Goal: Information Seeking & Learning: Learn about a topic

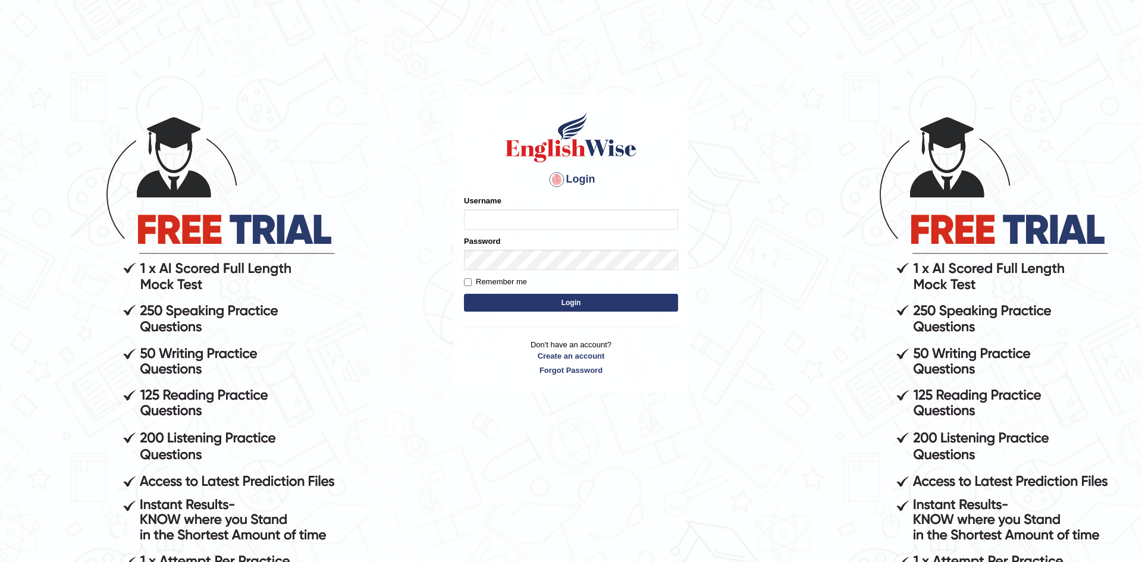
type input "zohaib44"
click at [494, 282] on label "Remember me" at bounding box center [495, 282] width 63 height 12
click at [472, 282] on input "Remember me" at bounding box center [468, 282] width 8 height 8
checkbox input "true"
click at [513, 306] on button "Login" at bounding box center [571, 303] width 214 height 18
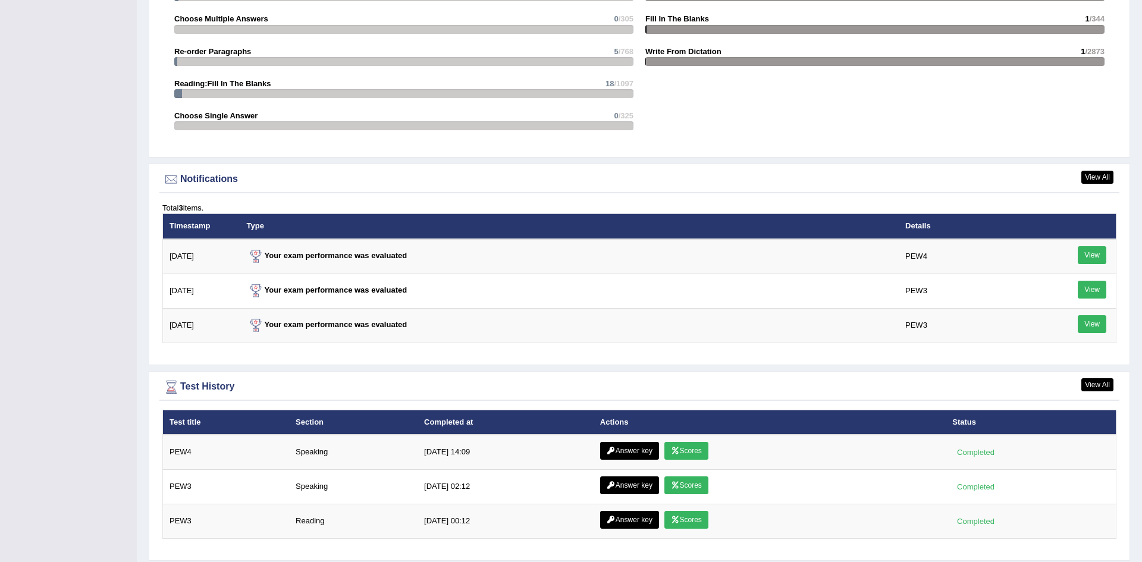
scroll to position [1403, 0]
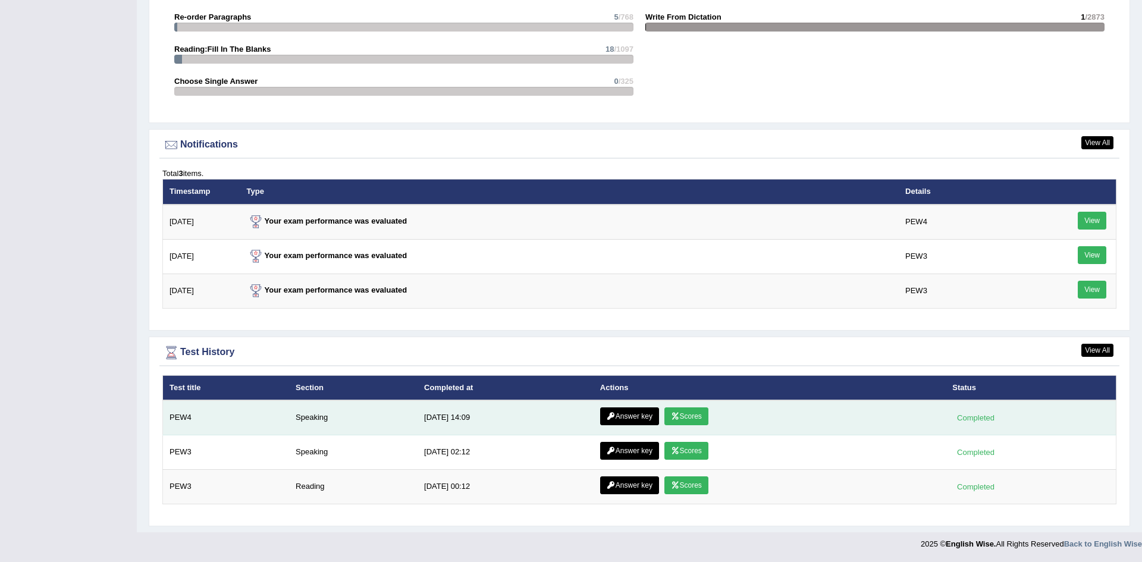
click at [678, 422] on link "Scores" at bounding box center [686, 416] width 44 height 18
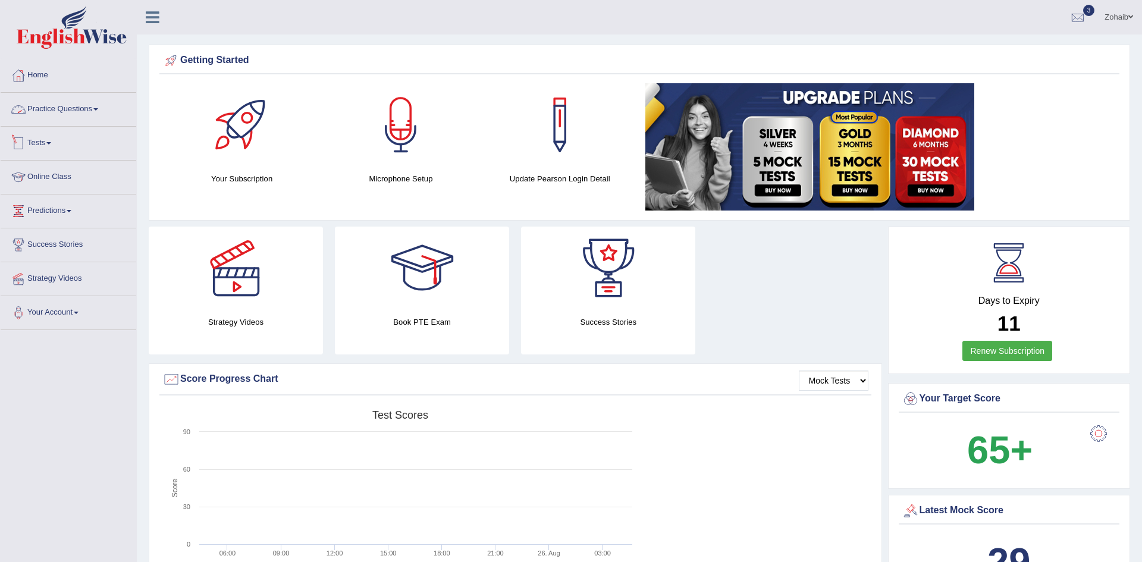
click at [64, 110] on link "Practice Questions" at bounding box center [69, 108] width 136 height 30
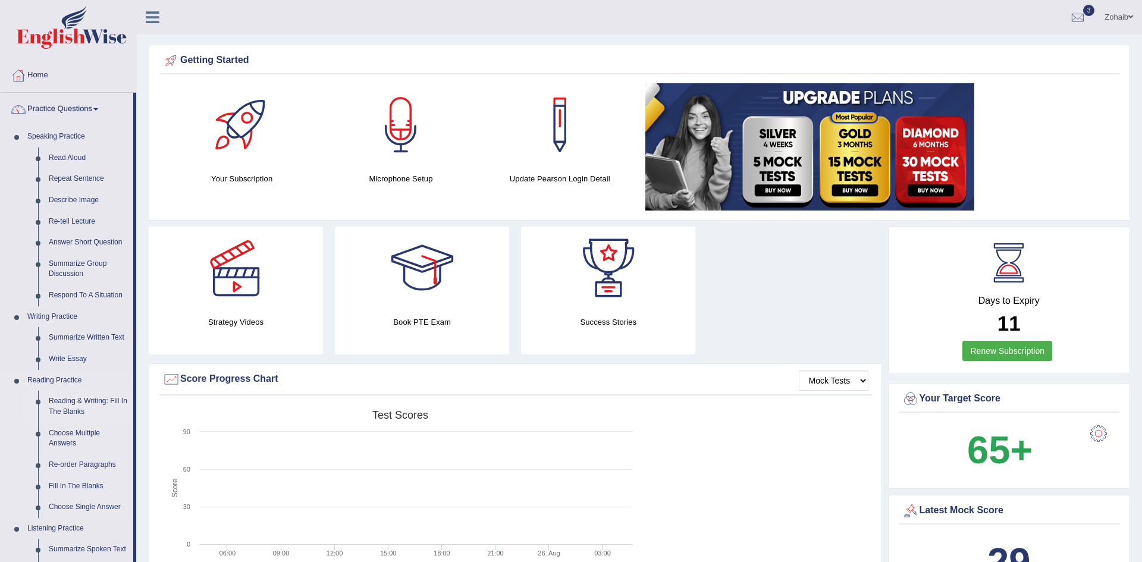
click at [80, 405] on link "Reading & Writing: Fill In The Blanks" at bounding box center [88, 407] width 90 height 32
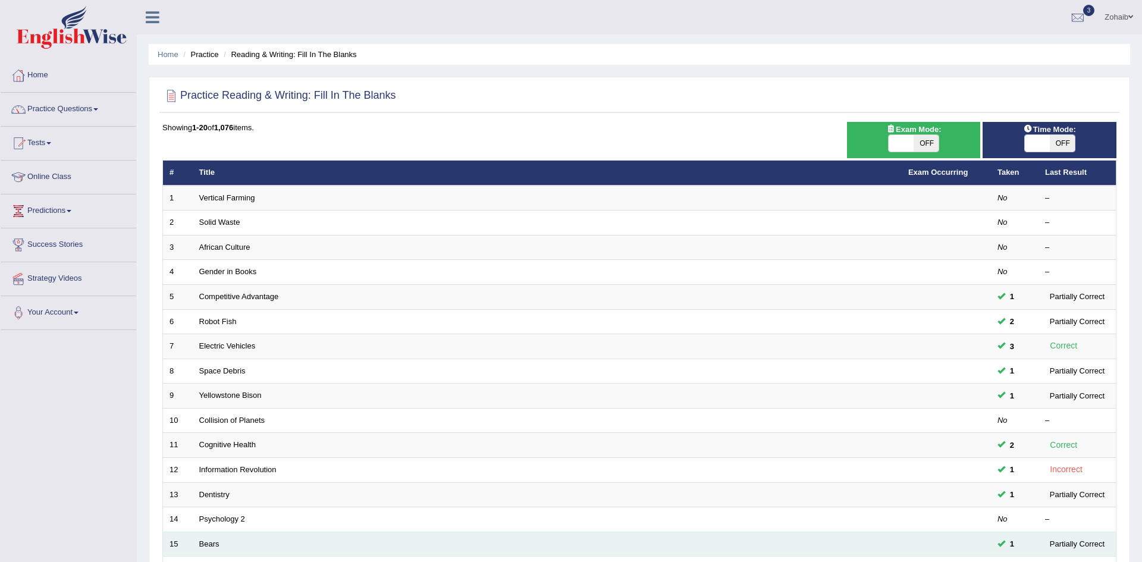
click at [836, 549] on td "Bears" at bounding box center [547, 544] width 709 height 25
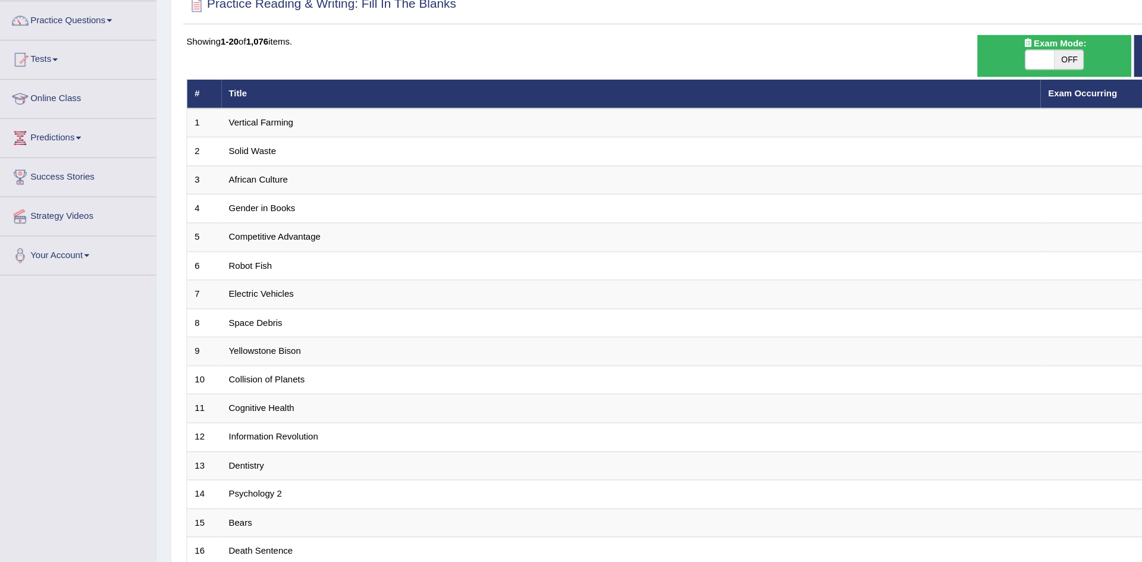
scroll to position [21, 0]
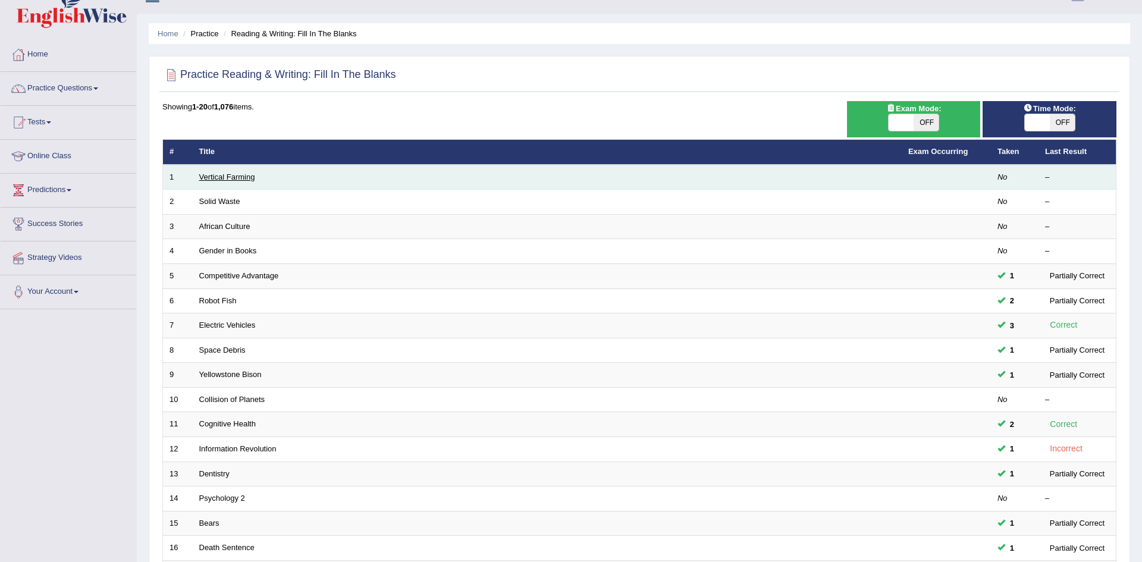
click at [234, 174] on link "Vertical Farming" at bounding box center [227, 177] width 56 height 9
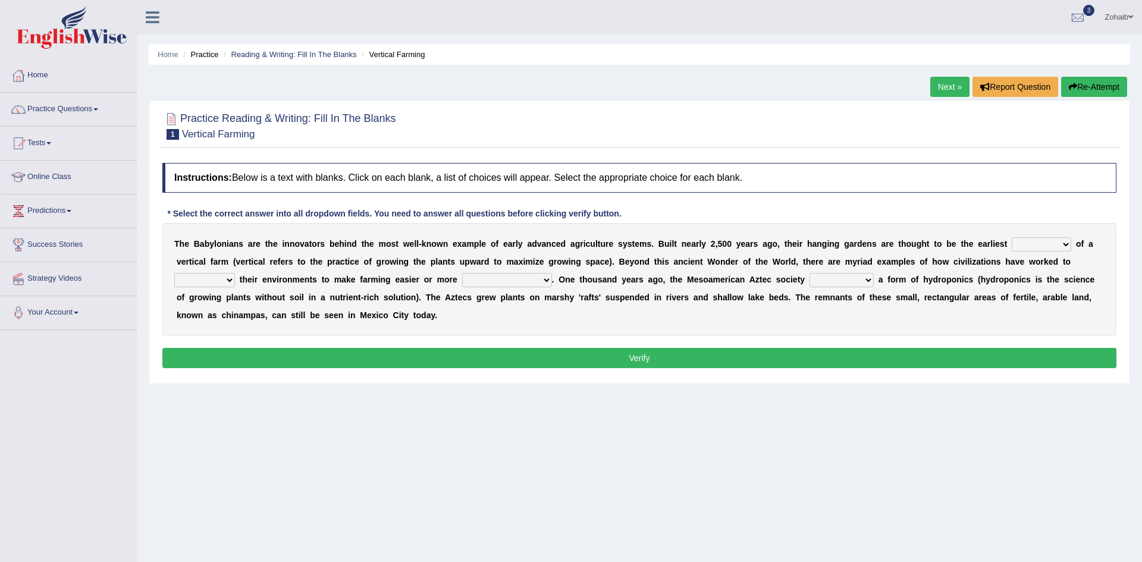
click at [1012, 245] on select "prototype failure discredit protocol" at bounding box center [1041, 244] width 59 height 14
select select "protocol"
click at [1012, 237] on select "prototype failure discredit protocol" at bounding box center [1041, 244] width 59 height 14
click at [235, 273] on select "manipulate escape respect disarrange" at bounding box center [204, 280] width 61 height 14
select select "escape"
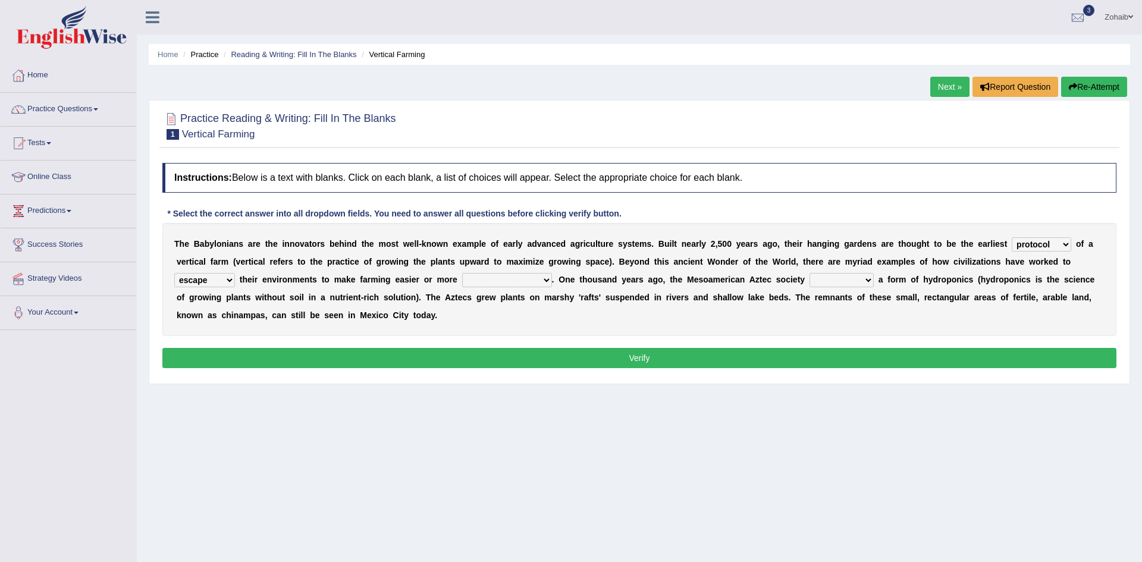
click at [235, 273] on select "manipulate escape respect disarrange" at bounding box center [204, 280] width 61 height 14
click at [462, 278] on select "productive constructive connective counterproductive" at bounding box center [507, 280] width 90 height 14
select select "productive"
click at [462, 273] on select "productive constructive connective counterproductive" at bounding box center [507, 280] width 90 height 14
click at [810, 285] on select "domineered volunteered pioneered engineered" at bounding box center [842, 280] width 64 height 14
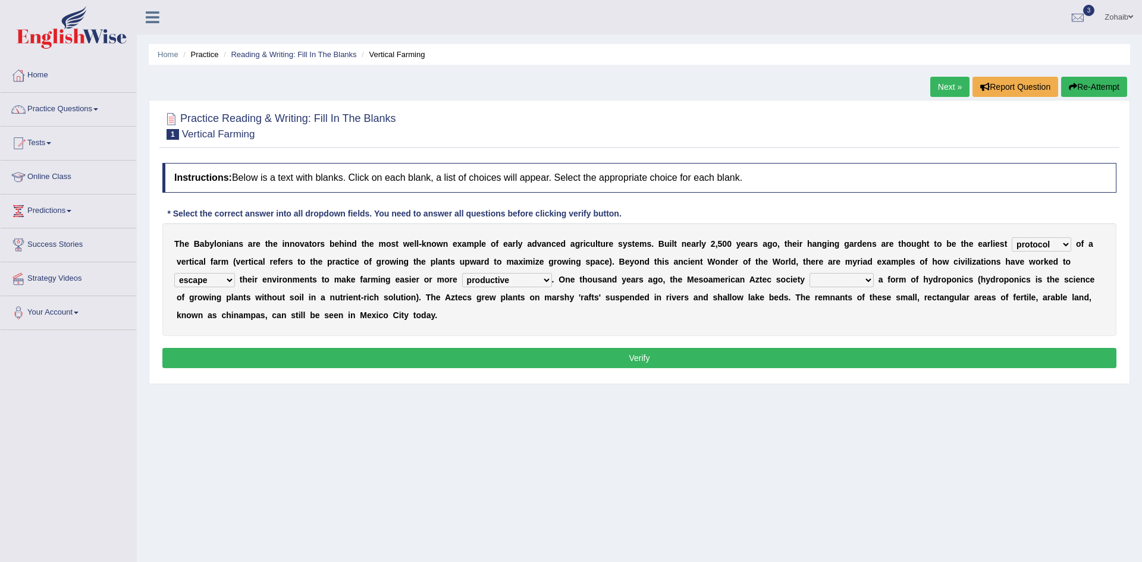
select select "volunteered"
click at [810, 273] on select "domineered volunteered pioneered engineered" at bounding box center [842, 280] width 64 height 14
click at [810, 281] on select "domineered volunteered pioneered engineered" at bounding box center [842, 280] width 64 height 14
click at [670, 423] on div "Home Practice Reading & Writing: Fill In The Blanks Vertical Farming Next » Rep…" at bounding box center [639, 297] width 1005 height 595
click at [1012, 240] on select "prototype failure discredit protocol" at bounding box center [1041, 244] width 59 height 14
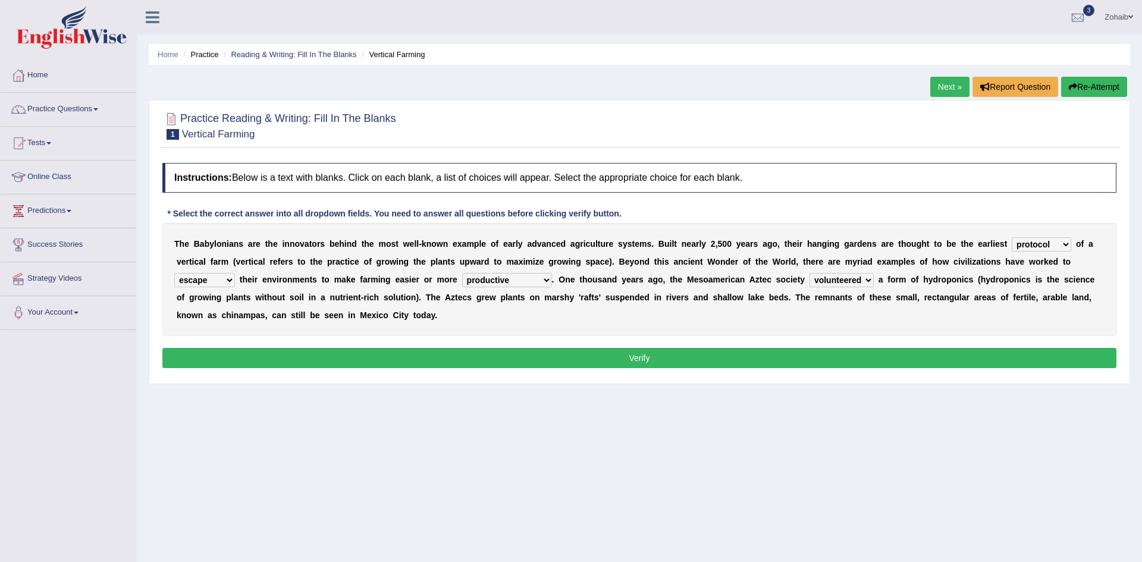
click at [964, 348] on button "Verify" at bounding box center [639, 358] width 954 height 20
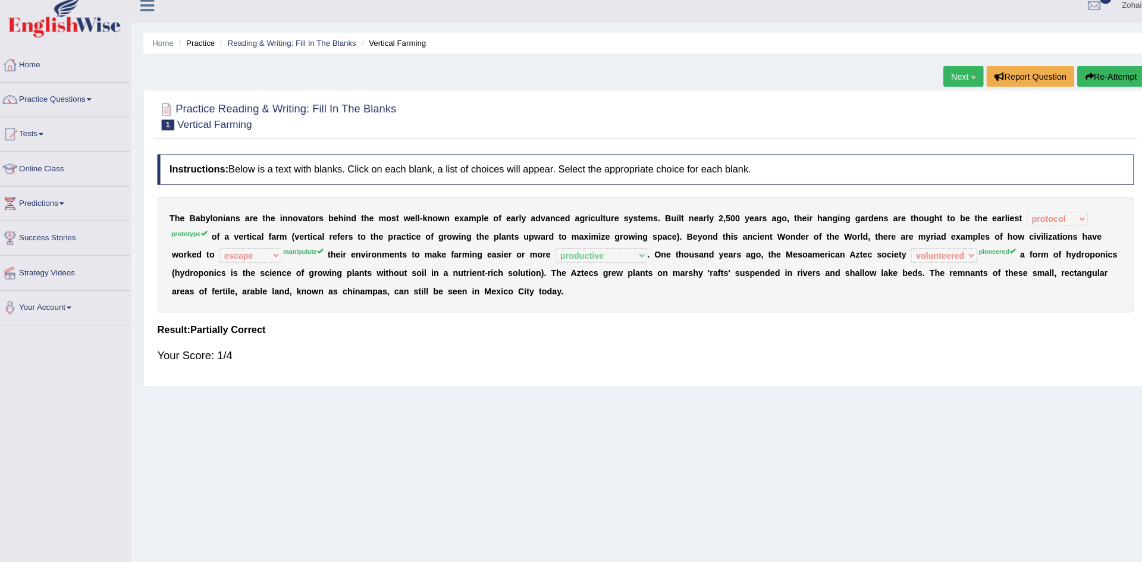
scroll to position [7, 0]
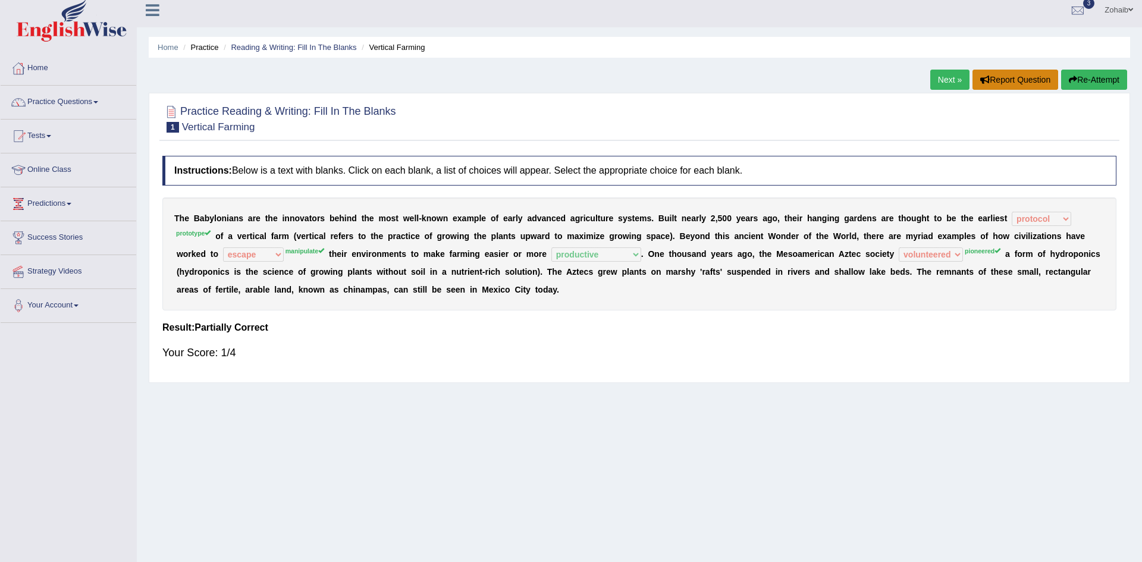
click at [981, 89] on button "Report Question" at bounding box center [1016, 80] width 86 height 20
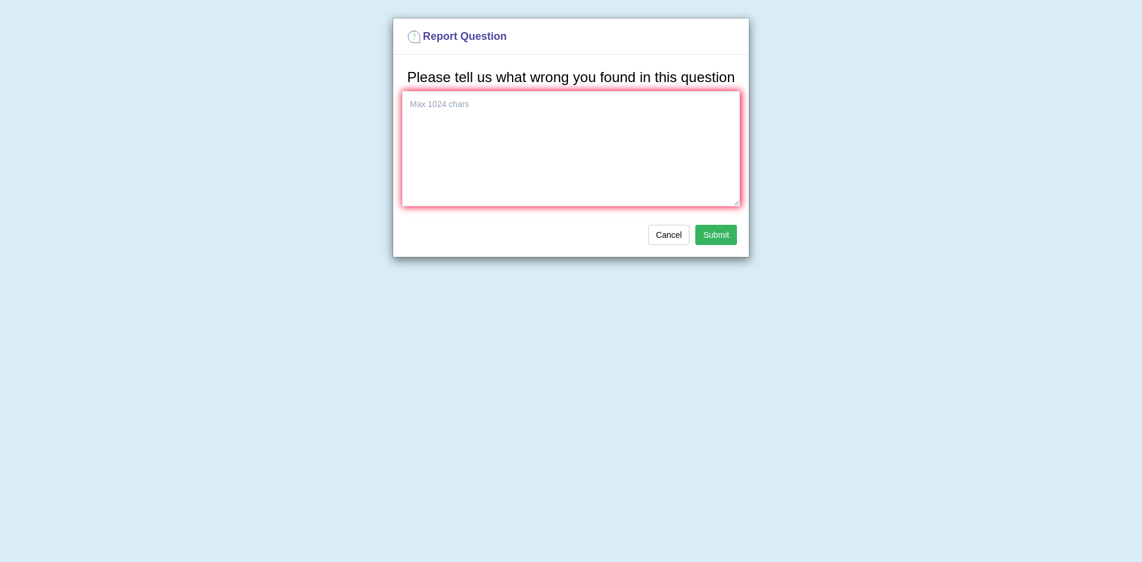
click at [981, 89] on div "Report Question Please tell us what wrong you found in this question Cancel Sub…" at bounding box center [571, 281] width 1142 height 562
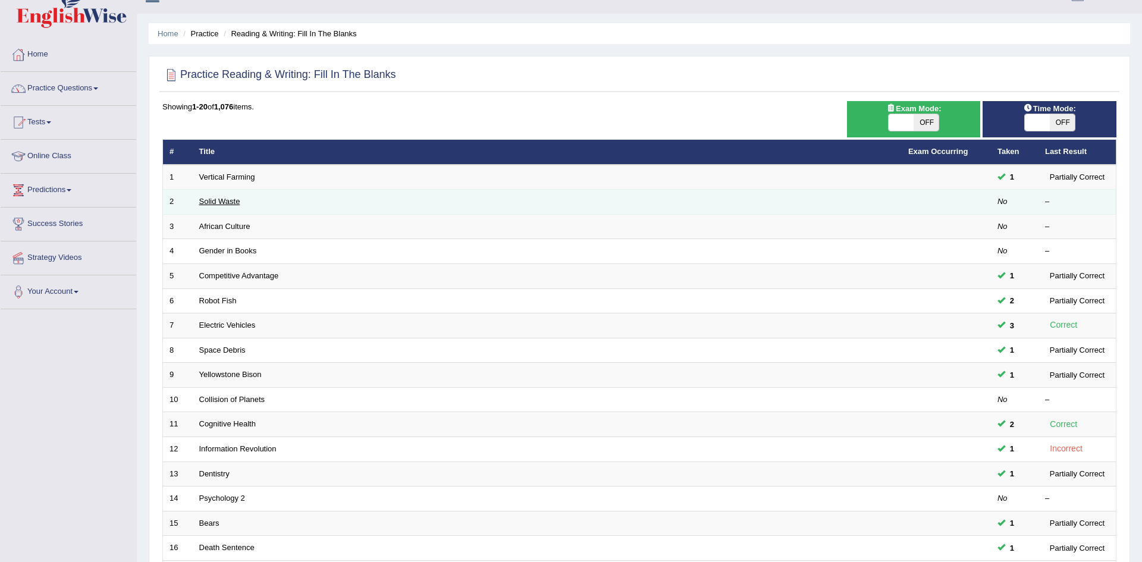
click at [222, 197] on link "Solid Waste" at bounding box center [219, 201] width 41 height 9
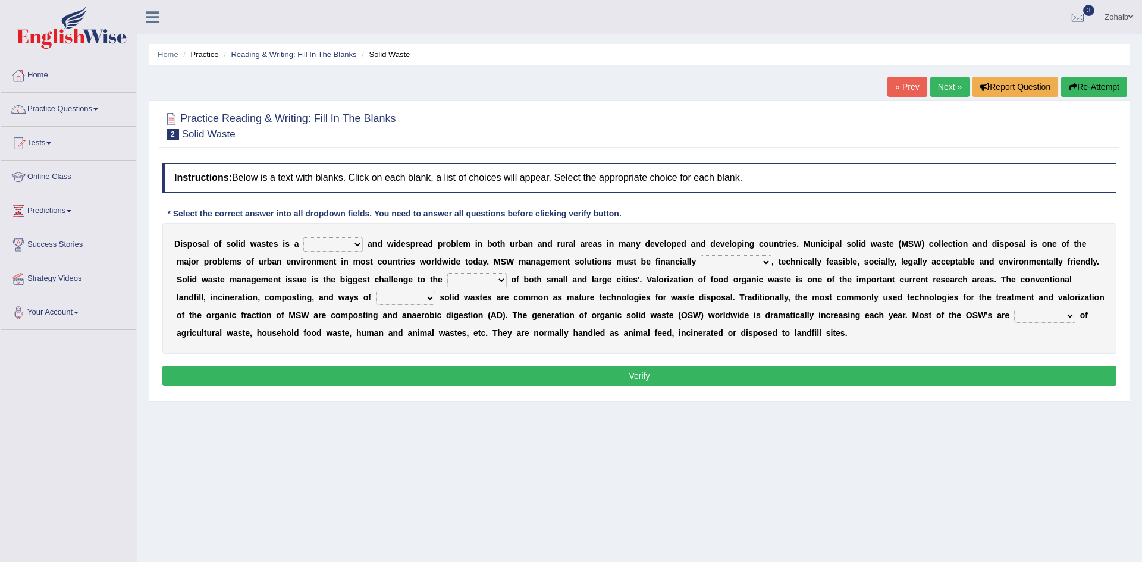
click at [316, 244] on select "slanting stinging stalling shafting" at bounding box center [332, 244] width 59 height 14
select select "stalling"
click at [303, 237] on select "slanting stinging stalling shafting" at bounding box center [332, 244] width 59 height 14
click at [701, 268] on select "unattainable sustainable objectionable treasonable" at bounding box center [736, 262] width 71 height 14
select select "sustainable"
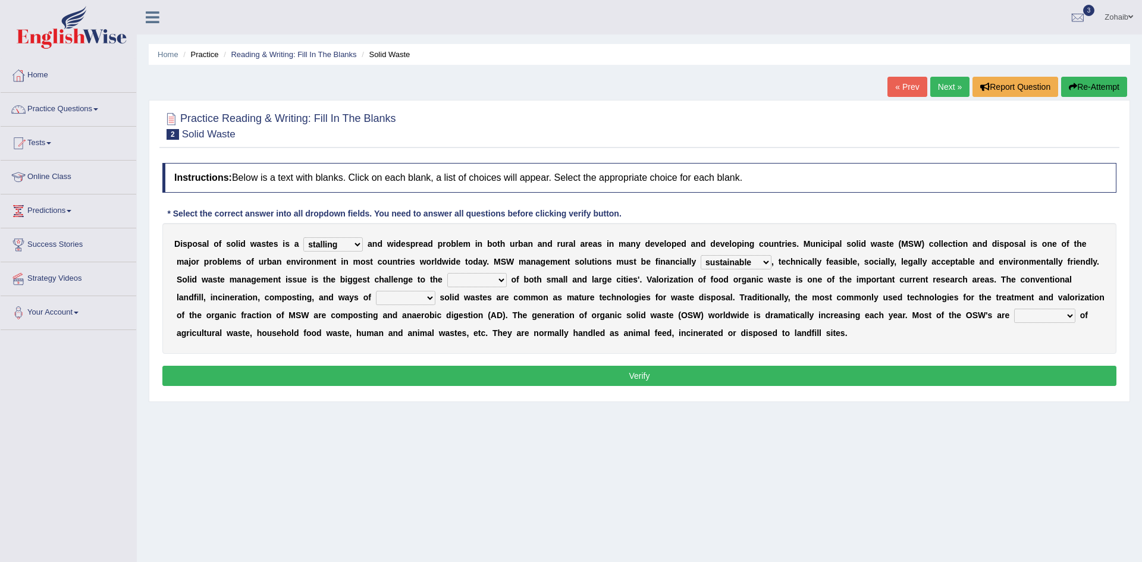
click at [701, 255] on select "unattainable sustainable objectionable treasonable" at bounding box center [736, 262] width 71 height 14
click at [447, 276] on select "plants culture authorities history" at bounding box center [476, 280] width 59 height 14
click at [447, 273] on select "plants culture authorities history" at bounding box center [476, 280] width 59 height 14
click at [447, 284] on select "plants culture authorities history" at bounding box center [476, 280] width 59 height 14
select select "authorities"
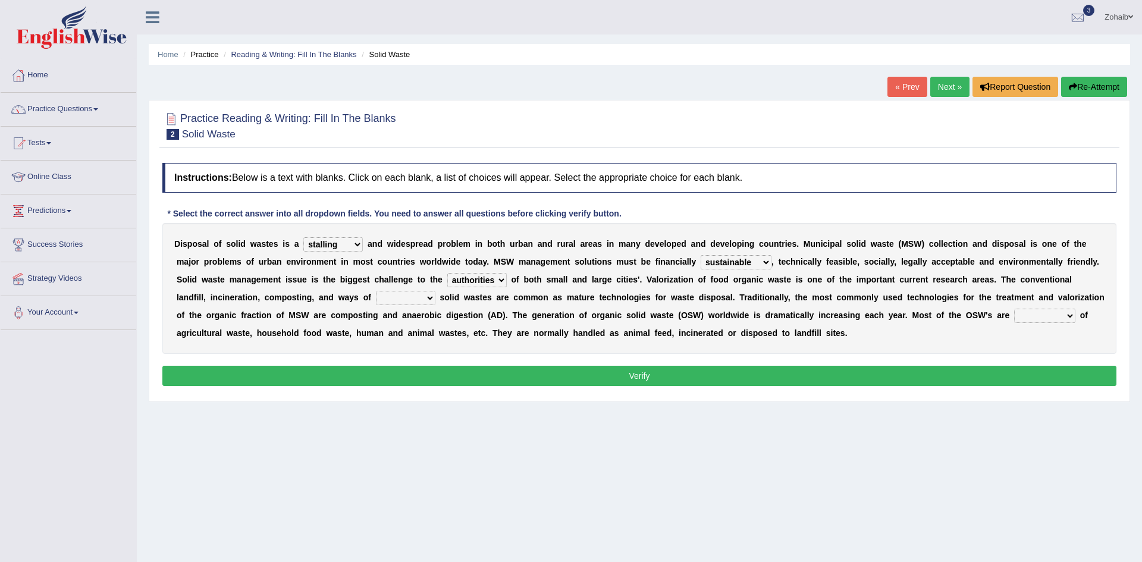
click at [447, 273] on select "plants culture authorities history" at bounding box center [476, 280] width 59 height 14
click at [376, 301] on select "reserving preserving deserving handling" at bounding box center [405, 298] width 59 height 14
select select "handling"
click at [376, 291] on select "reserving preserving deserving handling" at bounding box center [405, 298] width 59 height 14
click at [1014, 316] on select "composed disposed composing disposing" at bounding box center [1044, 316] width 61 height 14
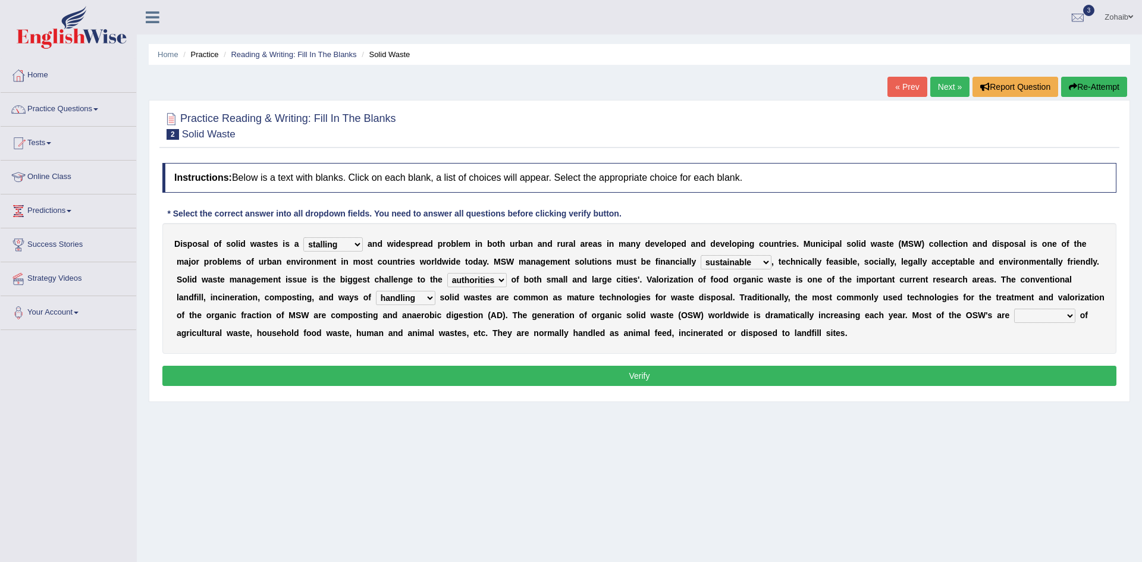
select select "disposing"
click at [1014, 309] on select "composed disposed composing disposing" at bounding box center [1044, 316] width 61 height 14
click at [776, 378] on button "Verify" at bounding box center [639, 376] width 954 height 20
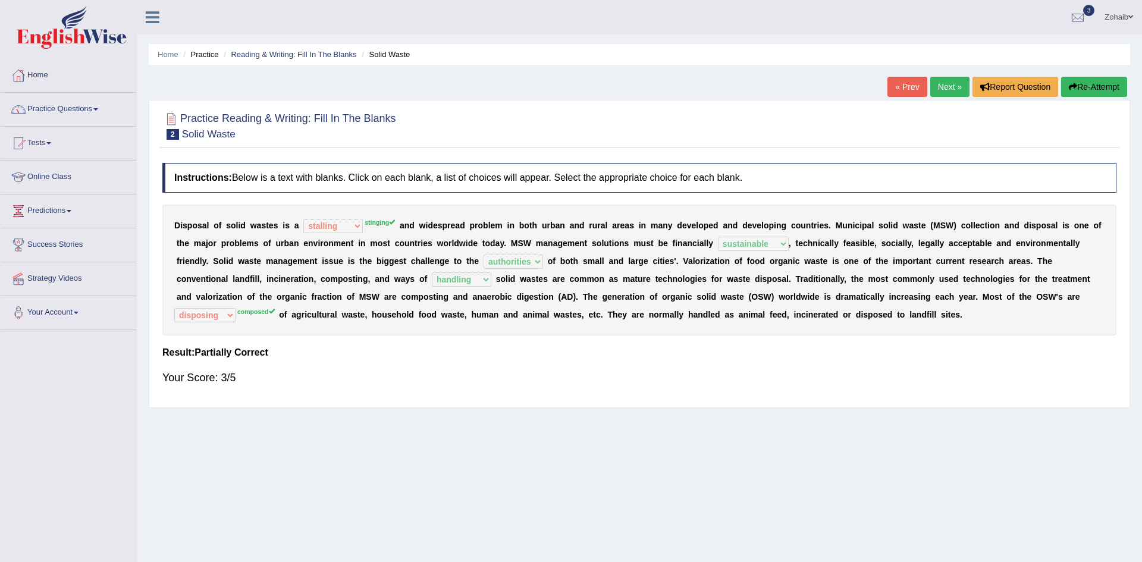
click at [934, 86] on link "Next »" at bounding box center [949, 87] width 39 height 20
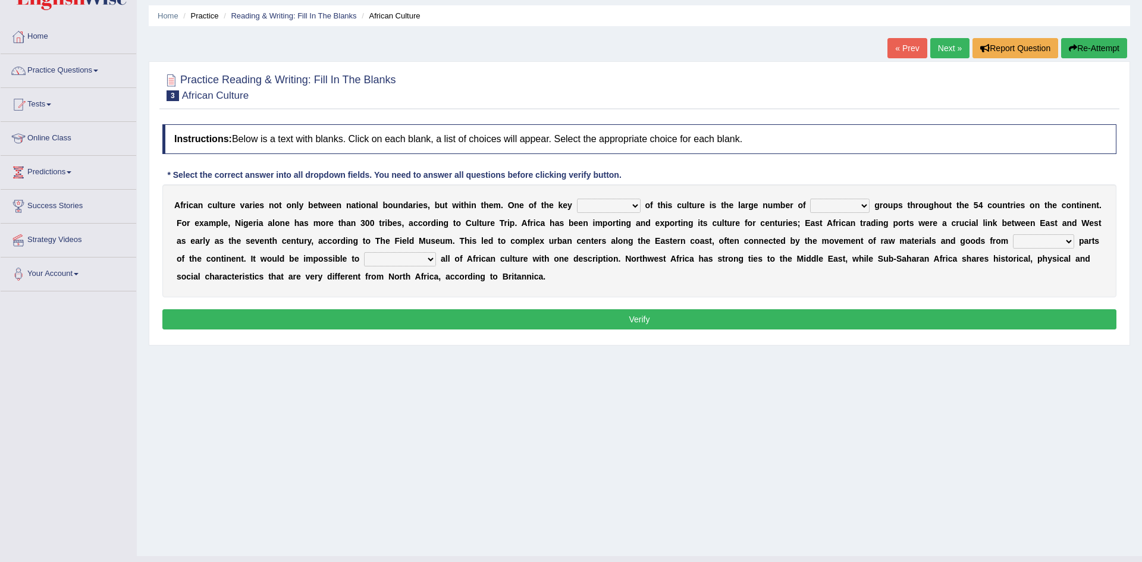
scroll to position [43, 0]
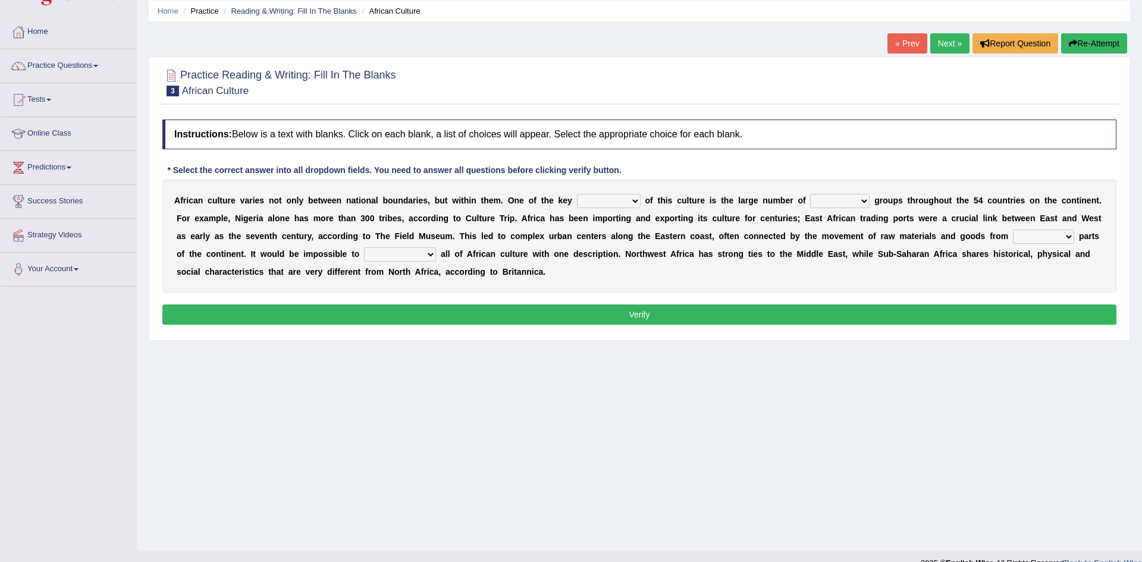
click at [577, 205] on select "conjectures features issues doubts" at bounding box center [609, 201] width 64 height 14
select select "features"
click at [577, 194] on select "conjectures features issues doubts" at bounding box center [609, 201] width 64 height 14
click at [810, 200] on select "ethic ethnic eugenic epic" at bounding box center [839, 201] width 59 height 14
select select "ethnic"
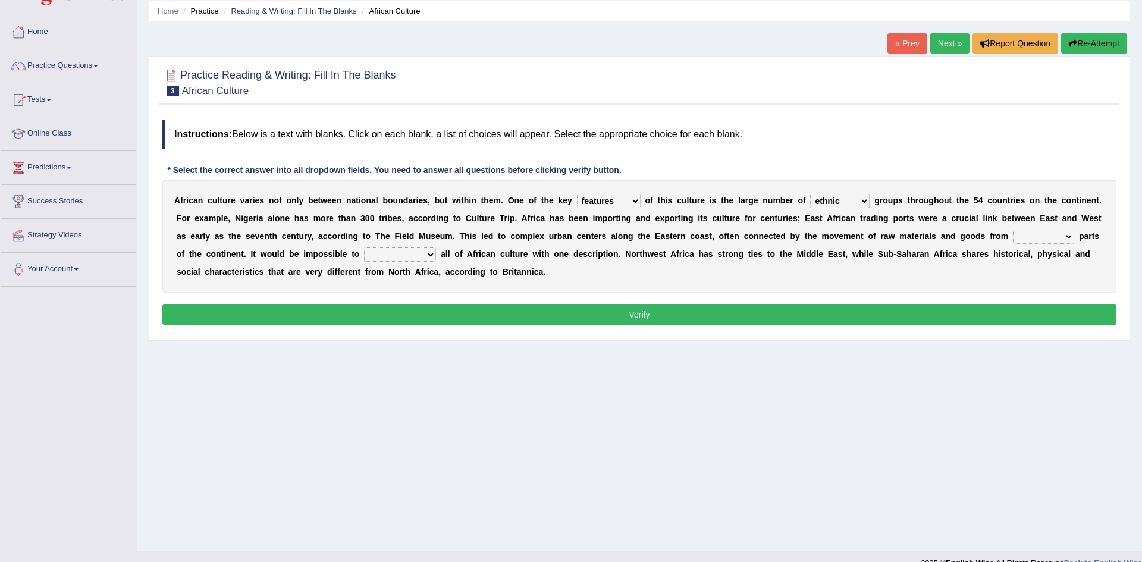
click at [810, 194] on select "ethic ethnic eugenic epic" at bounding box center [839, 201] width 59 height 14
click at [1013, 243] on select "forelocked interlocked unlocked landlocked" at bounding box center [1043, 237] width 61 height 14
select select "unlocked"
click at [1013, 230] on select "forelocked interlocked unlocked landlocked" at bounding box center [1043, 237] width 61 height 14
click at [364, 255] on select "characterize conceptualize symbolize synthesize" at bounding box center [400, 254] width 72 height 14
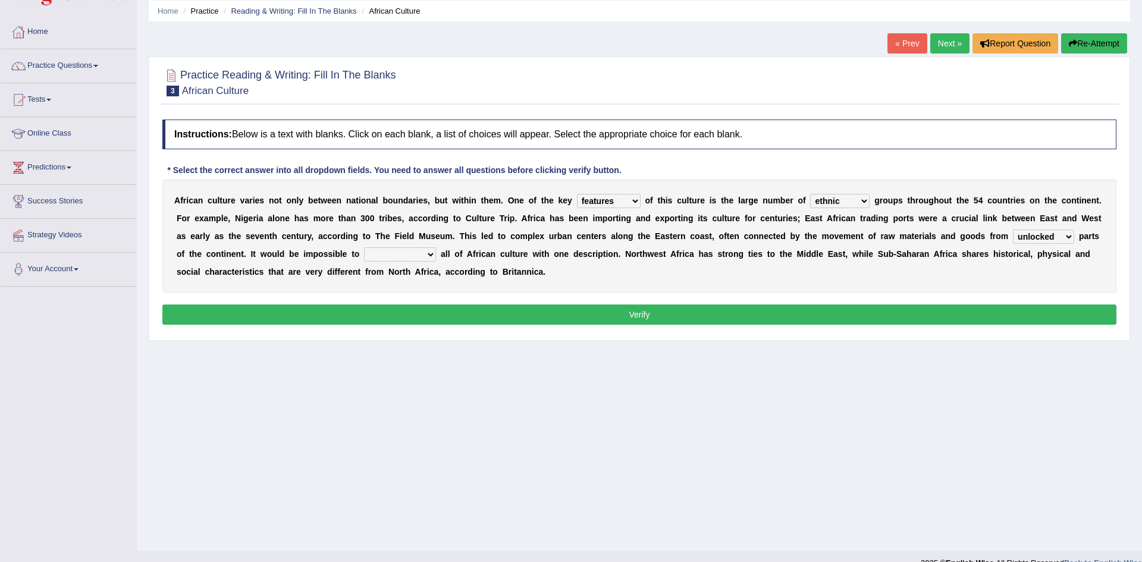
select select "conceptualize"
click at [364, 247] on select "characterize conceptualize symbolize synthesize" at bounding box center [400, 254] width 72 height 14
click at [228, 318] on button "Verify" at bounding box center [639, 315] width 954 height 20
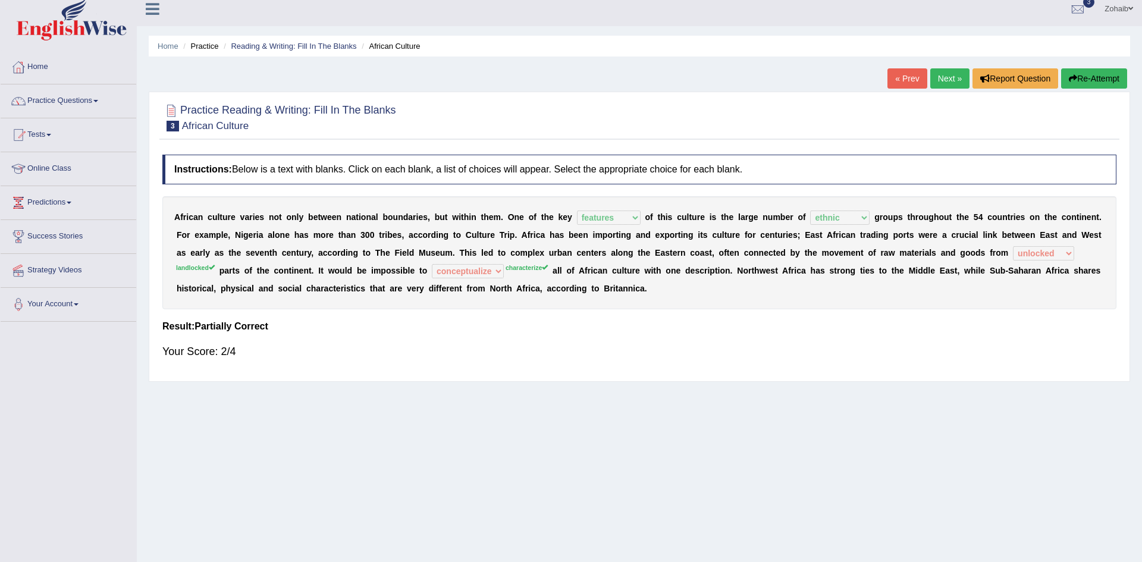
scroll to position [0, 0]
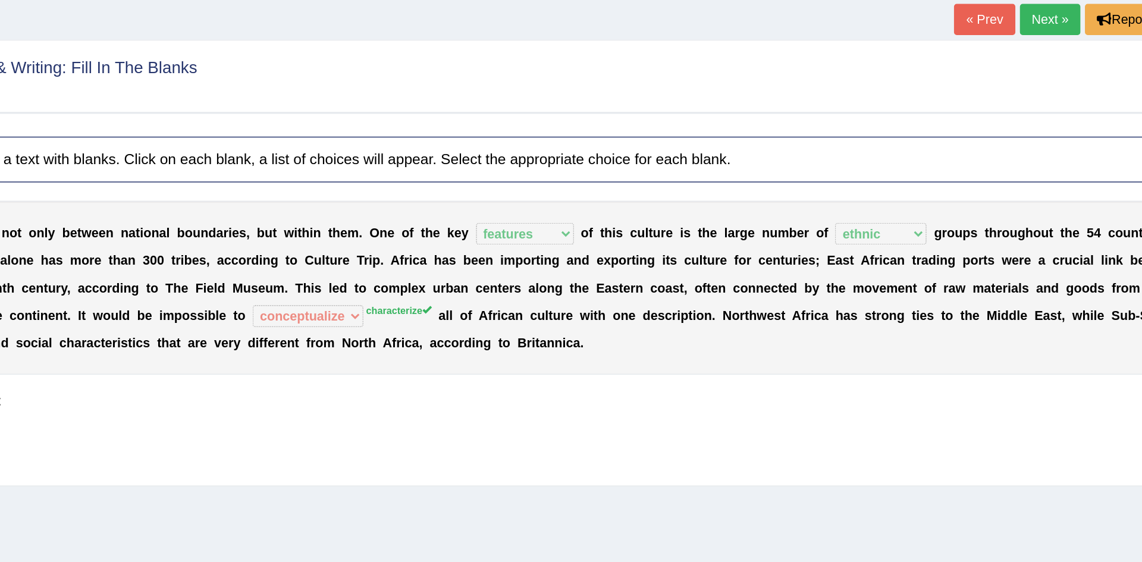
click at [366, 255] on div "A f r i c a n c u l t u r e v a r i e s n o t o n l y b e t w e e n n a t i o n…" at bounding box center [639, 261] width 954 height 113
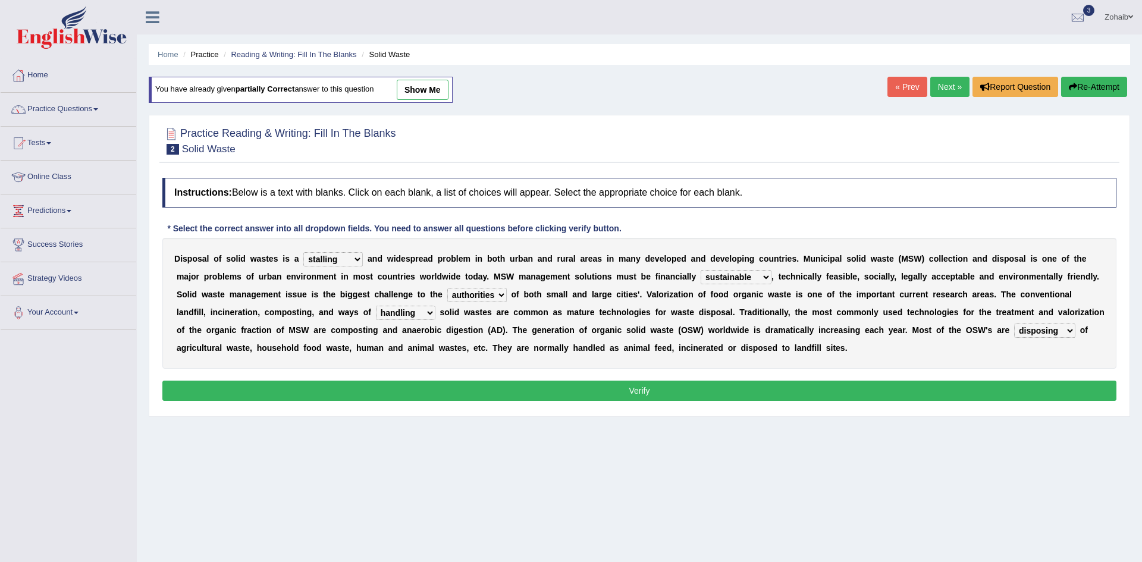
select select "stalling"
select select "sustainable"
select select "authorities"
select select "handling"
select select "disposing"
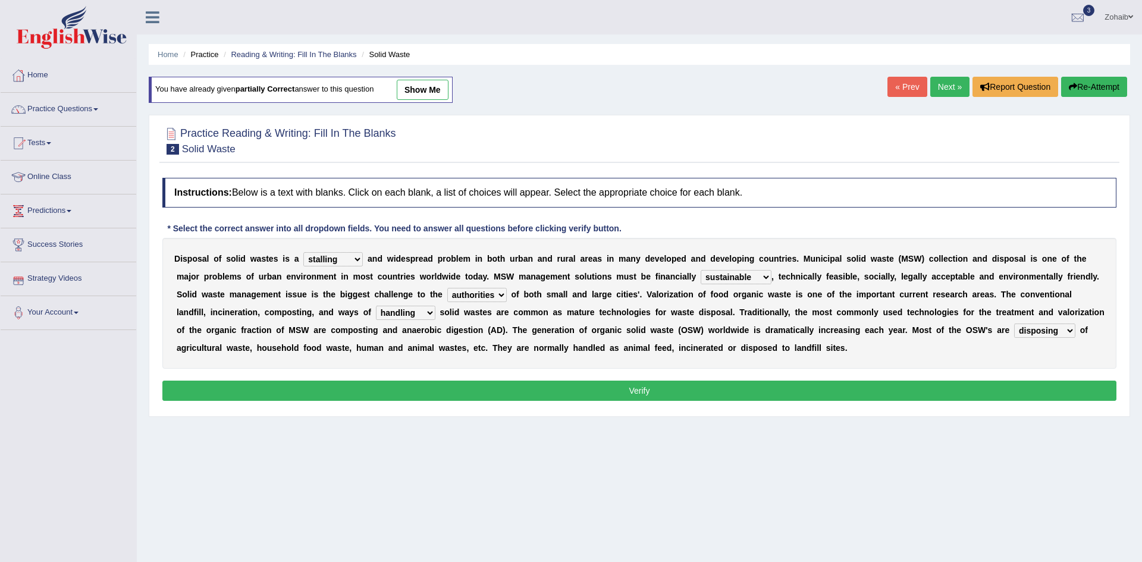
click at [314, 255] on select "slanting stinging stalling shafting" at bounding box center [332, 259] width 59 height 14
select select "slanting"
click at [303, 252] on select "slanting stinging stalling shafting" at bounding box center [332, 259] width 59 height 14
click at [1014, 337] on select "composed disposed composing disposing" at bounding box center [1044, 331] width 61 height 14
select select "disposed"
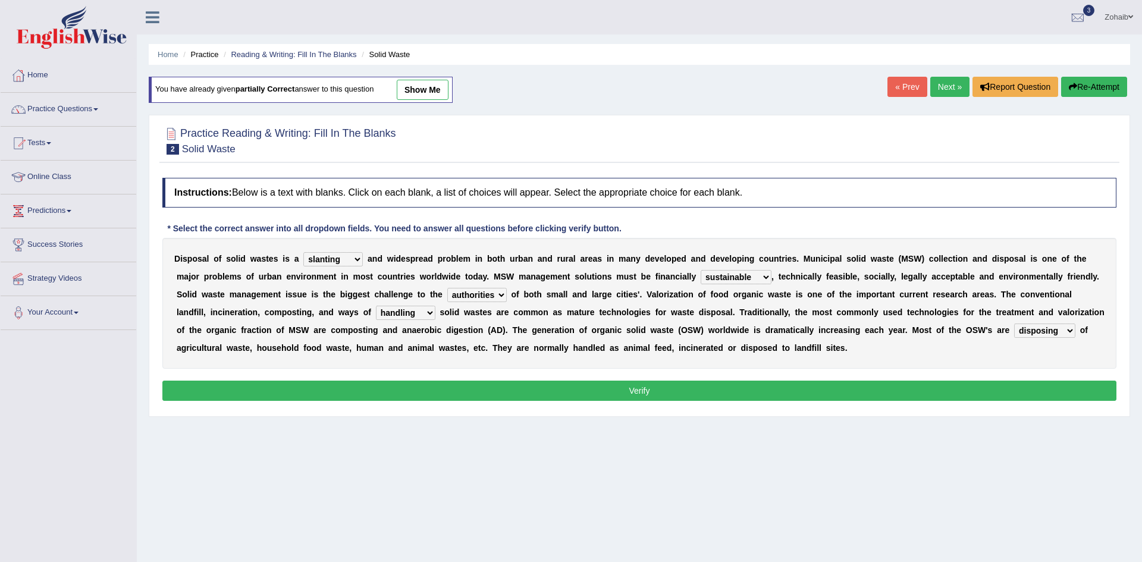
click at [1014, 324] on select "composed disposed composing disposing" at bounding box center [1044, 331] width 61 height 14
click at [771, 384] on button "Verify" at bounding box center [639, 391] width 954 height 20
